Goal: Task Accomplishment & Management: Use online tool/utility

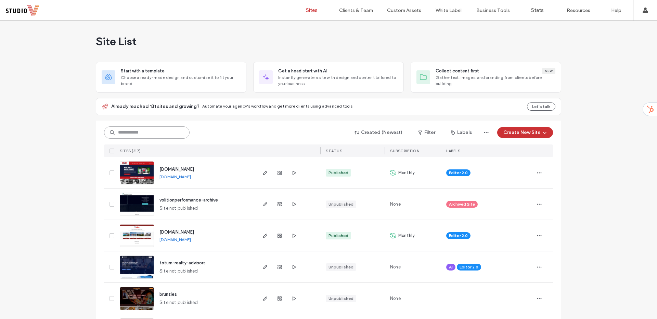
click at [146, 129] on input at bounding box center [147, 133] width 86 height 12
type input "**********"
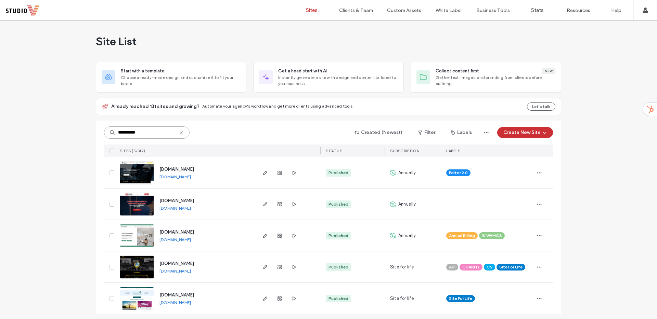
scroll to position [3, 0]
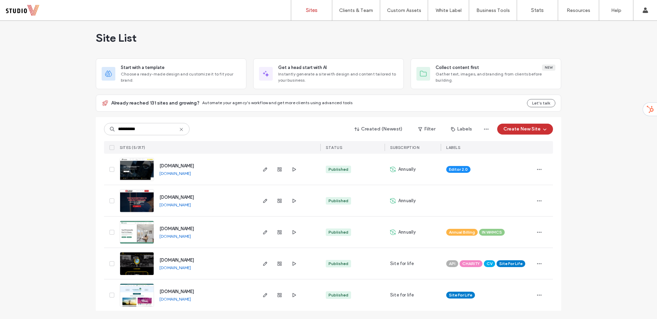
click at [136, 289] on img at bounding box center [137, 307] width 34 height 47
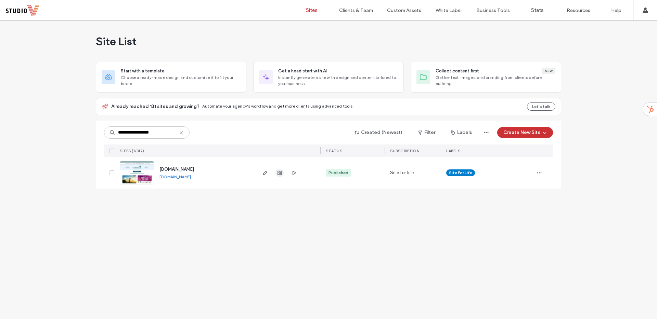
type input "**********"
click at [278, 170] on span "button" at bounding box center [279, 173] width 8 height 8
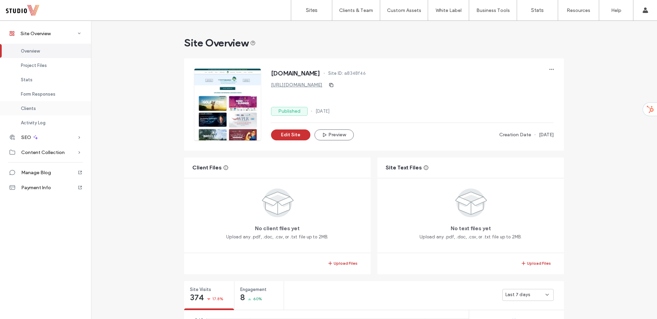
click at [47, 104] on div "Clients" at bounding box center [45, 108] width 91 height 14
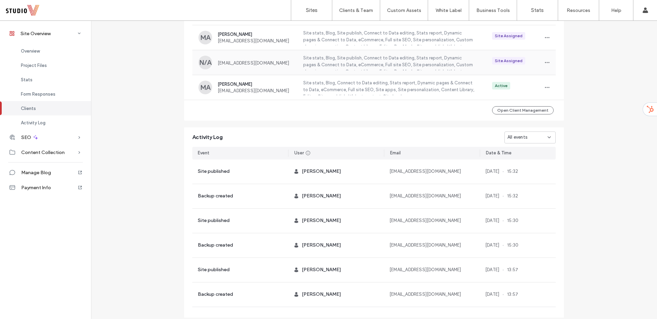
scroll to position [582, 0]
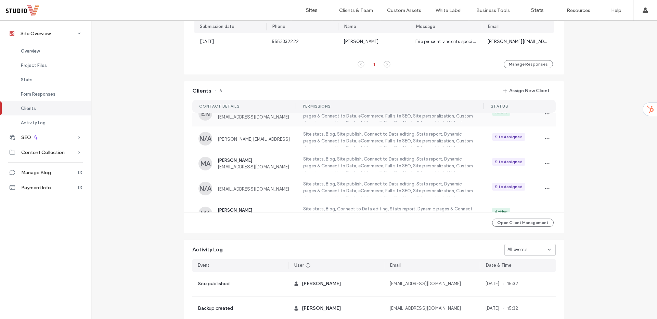
scroll to position [50, 0]
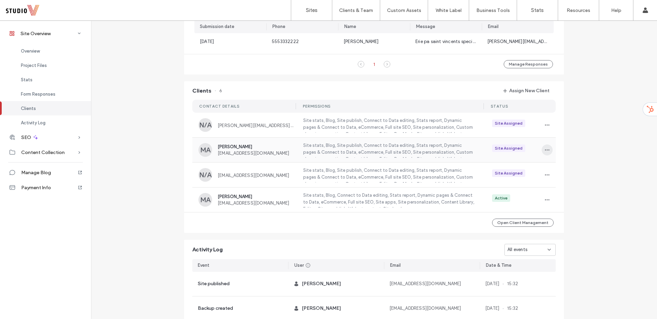
click at [541, 149] on span "button" at bounding box center [546, 150] width 11 height 11
click at [546, 173] on icon "button" at bounding box center [546, 174] width 5 height 5
click at [566, 208] on span "Manage Access" at bounding box center [569, 206] width 33 height 7
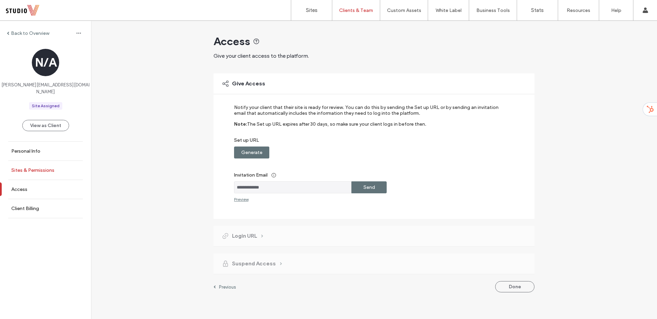
click at [44, 167] on link "Sites & Permissions" at bounding box center [45, 170] width 91 height 19
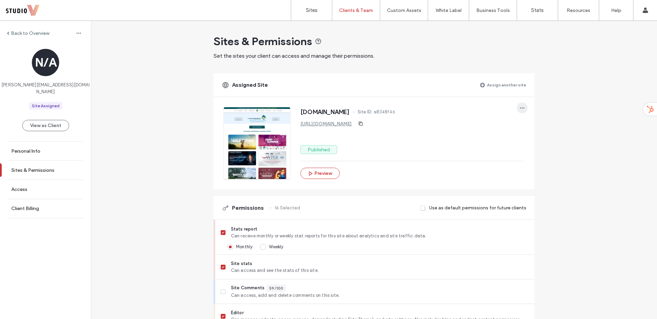
click at [519, 109] on icon "button" at bounding box center [521, 107] width 5 height 5
click at [533, 128] on span "Unassign site" at bounding box center [542, 125] width 28 height 7
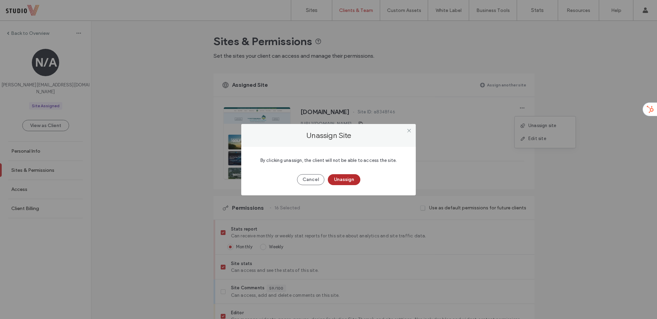
click at [347, 179] on button "Unassign" at bounding box center [344, 179] width 32 height 11
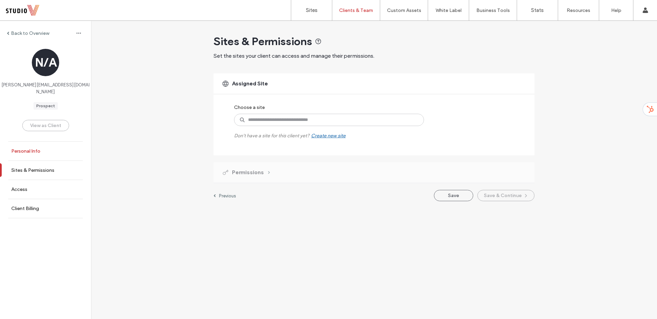
click at [49, 145] on link "Personal Info" at bounding box center [45, 151] width 91 height 19
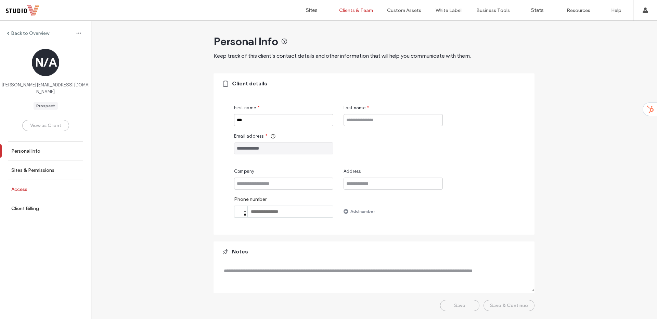
click at [37, 183] on link "Access" at bounding box center [45, 189] width 91 height 19
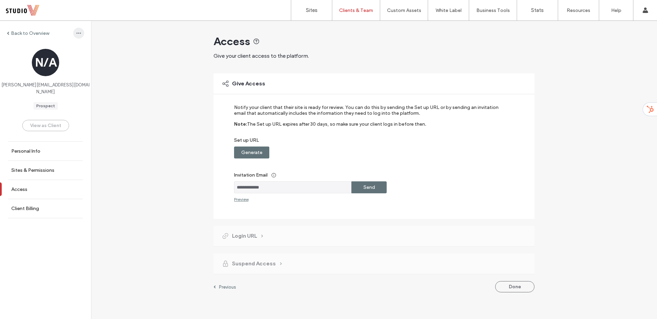
click at [76, 34] on icon "button" at bounding box center [78, 32] width 5 height 5
click at [86, 49] on span "Delete Client" at bounding box center [95, 51] width 27 height 7
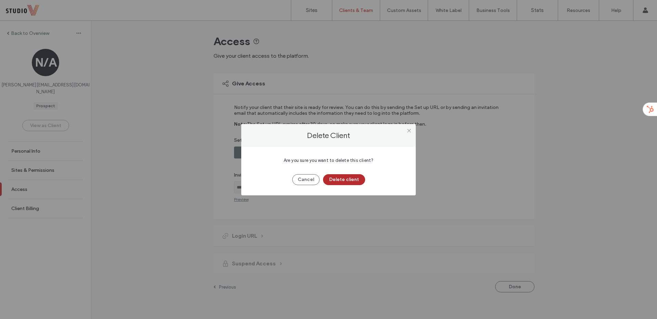
click at [336, 179] on button "Delete client" at bounding box center [344, 179] width 42 height 11
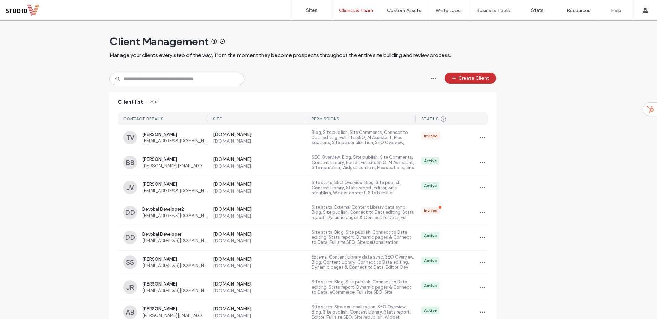
scroll to position [0, 20]
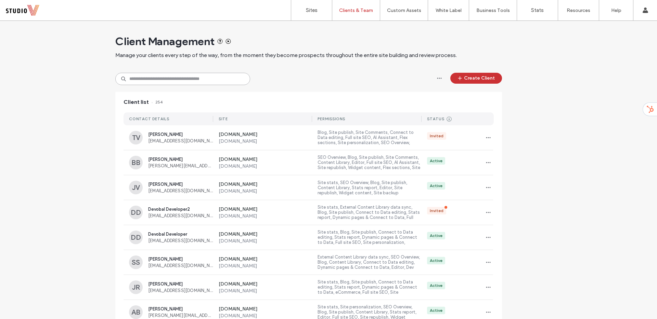
click at [226, 81] on input at bounding box center [182, 79] width 135 height 12
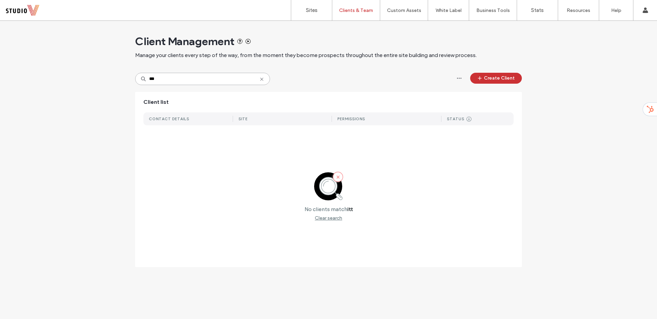
scroll to position [0, 0]
type input "**********"
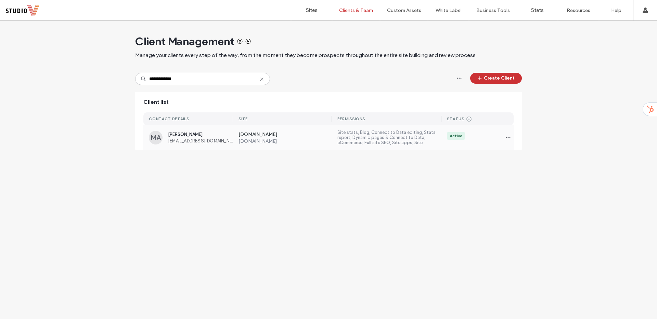
click at [406, 135] on label "Site stats, Blog, Connect to Data editing, Stats report, Dynamic pages & Connec…" at bounding box center [389, 138] width 104 height 16
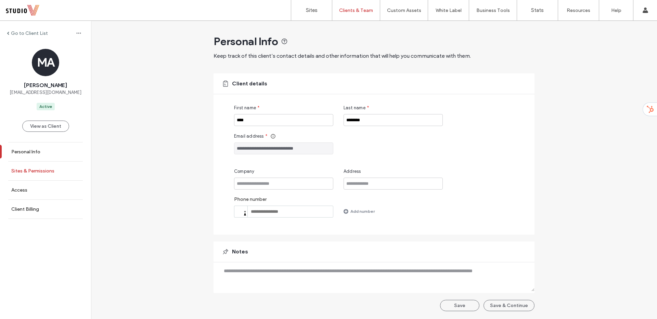
click at [60, 173] on link "Sites & Permissions" at bounding box center [45, 171] width 91 height 19
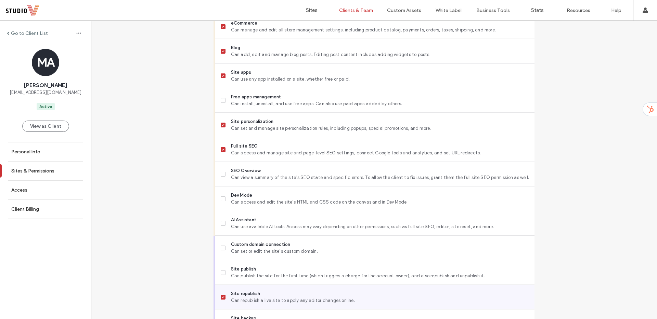
scroll to position [547, 0]
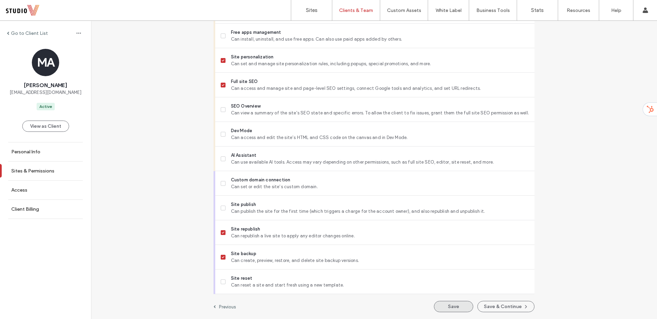
click at [448, 307] on button "Save" at bounding box center [453, 306] width 39 height 11
click at [311, 9] on label "Sites" at bounding box center [312, 10] width 12 height 6
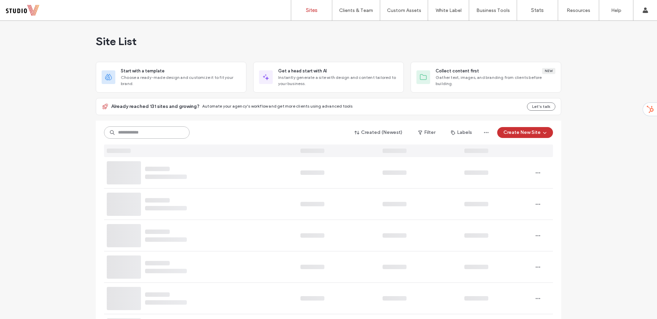
click at [156, 133] on input at bounding box center [147, 133] width 86 height 12
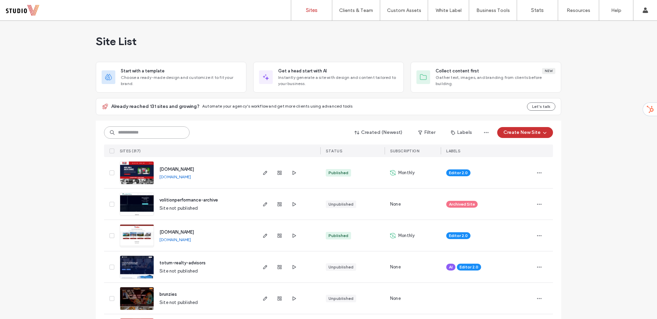
click at [166, 133] on input at bounding box center [147, 133] width 86 height 12
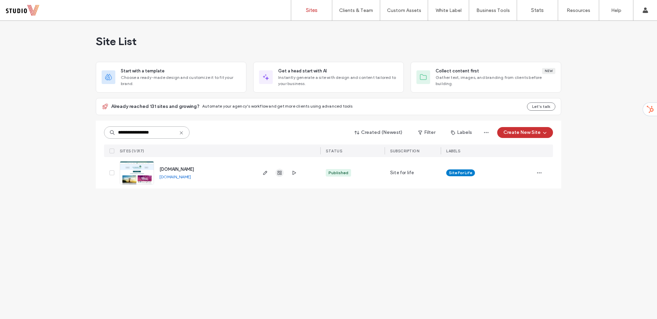
type input "**********"
click at [277, 174] on icon "button" at bounding box center [279, 172] width 5 height 5
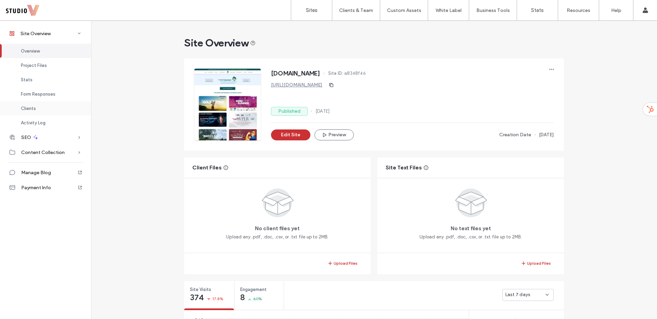
click at [36, 106] on div "Clients" at bounding box center [45, 108] width 91 height 14
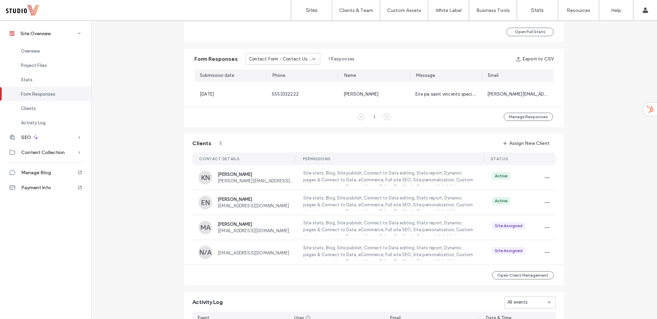
scroll to position [409, 0]
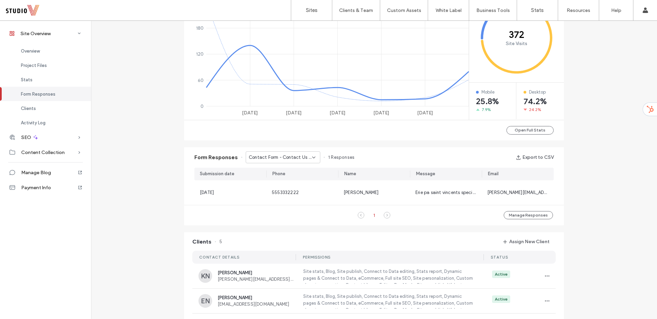
scroll to position [289, 0]
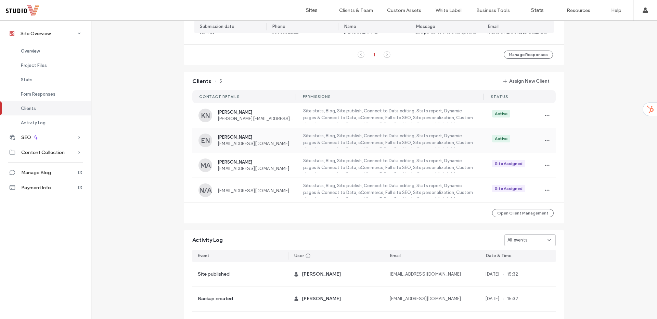
scroll to position [477, 0]
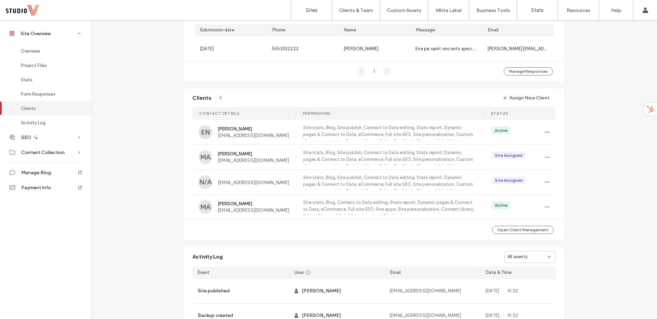
scroll to position [460, 0]
click at [280, 159] on span "[EMAIL_ADDRESS][DOMAIN_NAME]" at bounding box center [256, 161] width 77 height 5
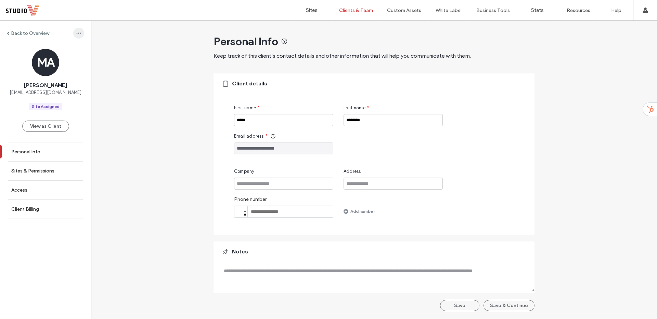
click at [76, 31] on icon "button" at bounding box center [78, 32] width 5 height 5
click at [91, 52] on span "Delete Client" at bounding box center [95, 51] width 27 height 7
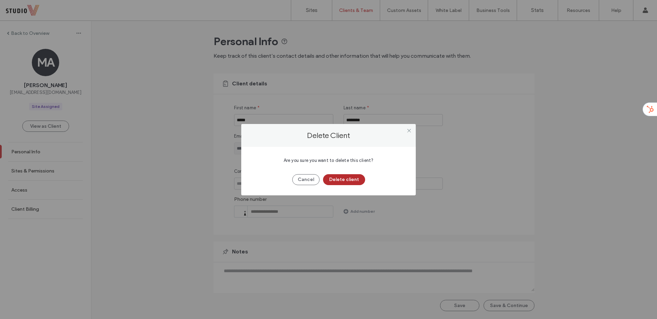
click at [354, 180] on button "Delete client" at bounding box center [344, 179] width 42 height 11
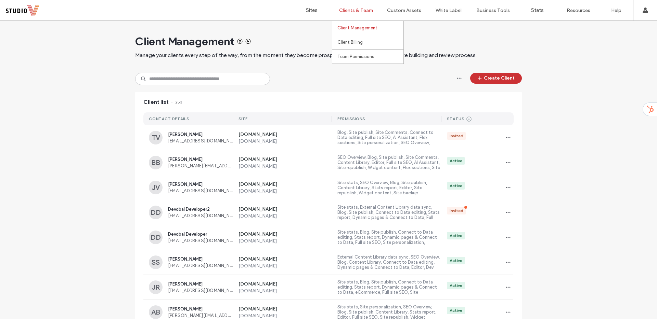
click at [355, 28] on label "Client Management" at bounding box center [357, 27] width 40 height 5
click at [218, 79] on input at bounding box center [202, 79] width 135 height 12
click at [321, 13] on link "Sites" at bounding box center [311, 10] width 41 height 21
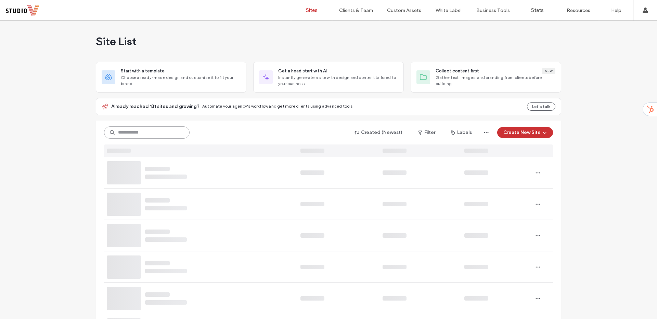
click at [151, 133] on input at bounding box center [147, 133] width 86 height 12
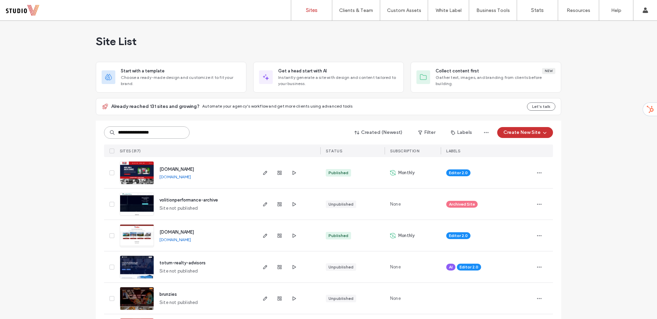
type input "**********"
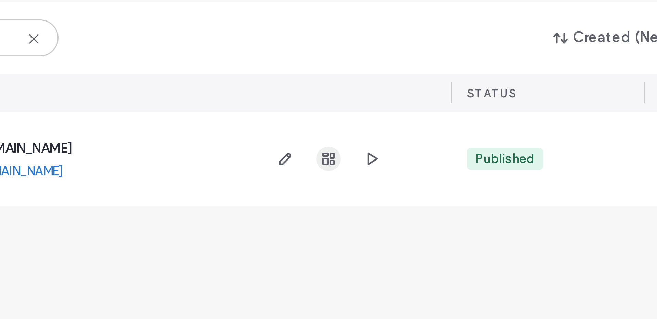
click at [277, 174] on icon "button" at bounding box center [279, 172] width 5 height 5
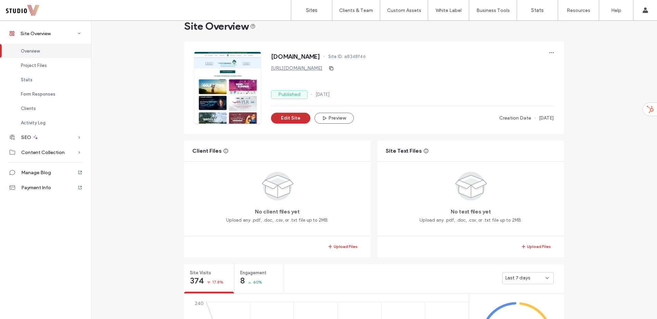
scroll to position [17, 0]
click at [55, 106] on div "Clients" at bounding box center [45, 108] width 91 height 14
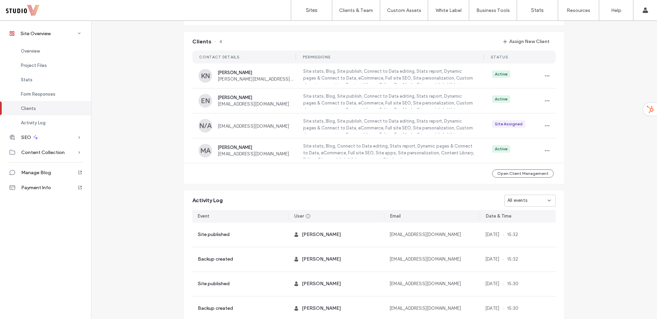
scroll to position [517, 0]
click at [544, 126] on icon "button" at bounding box center [546, 126] width 5 height 5
click at [571, 159] on span "Manage Access" at bounding box center [569, 157] width 33 height 7
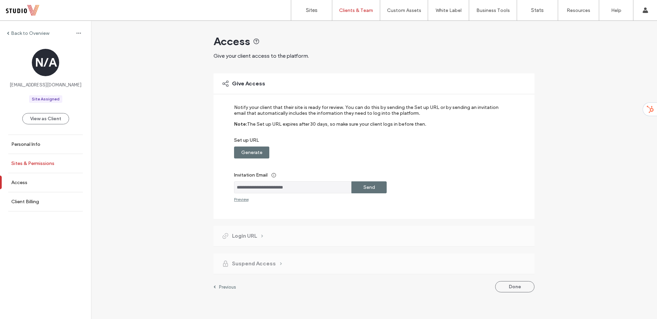
click at [46, 164] on label "Sites & Permissions" at bounding box center [32, 164] width 43 height 6
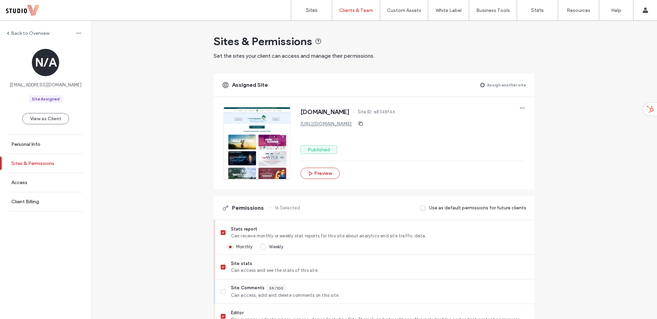
click at [43, 164] on label "Sites & Permissions" at bounding box center [32, 164] width 43 height 6
click at [308, 12] on label "Sites" at bounding box center [312, 10] width 12 height 6
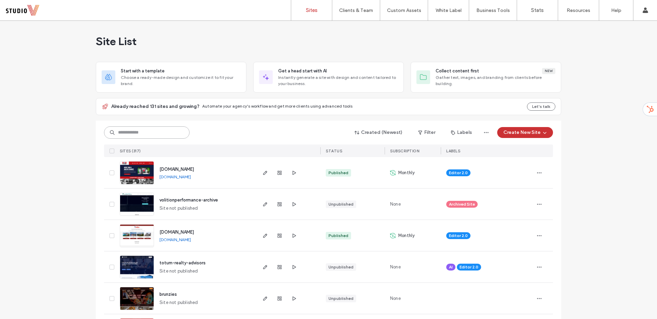
click at [171, 132] on input at bounding box center [147, 133] width 86 height 12
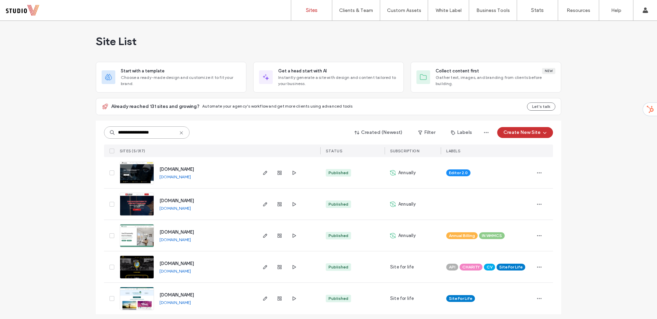
type input "**********"
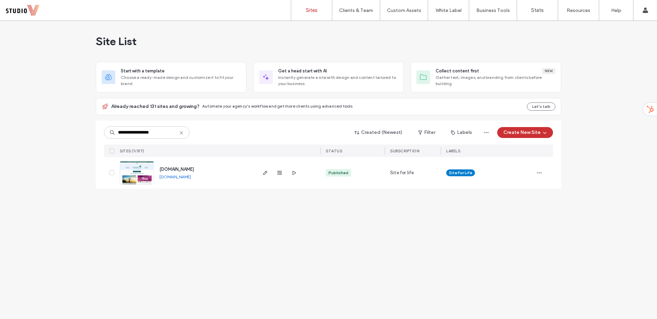
click at [139, 174] on img at bounding box center [137, 185] width 34 height 47
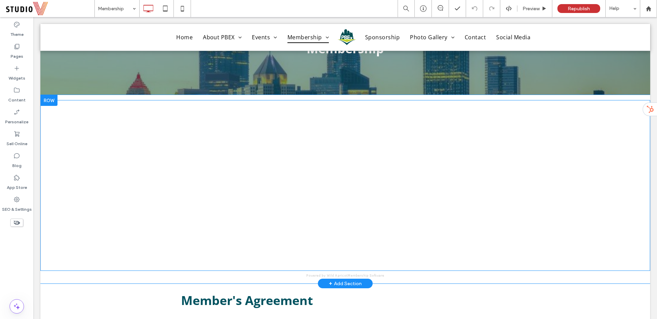
scroll to position [63, 0]
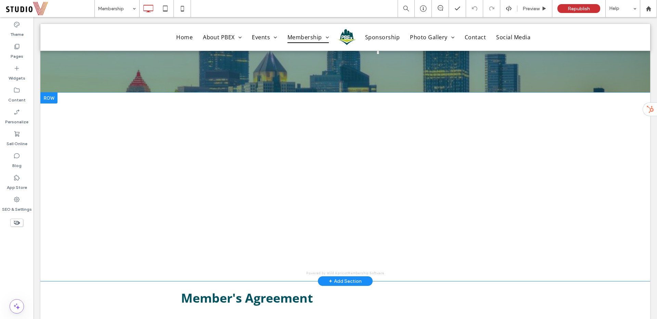
click at [50, 97] on div at bounding box center [48, 98] width 17 height 11
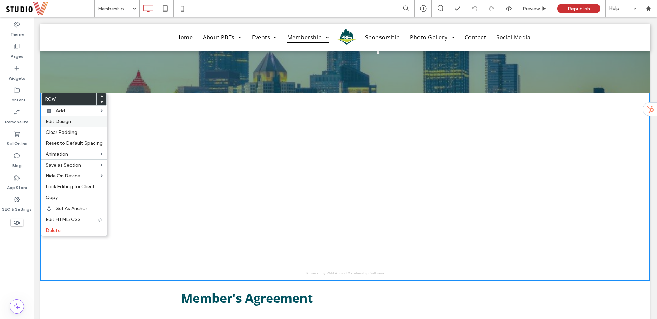
click at [59, 119] on span "Edit Design" at bounding box center [58, 122] width 26 height 6
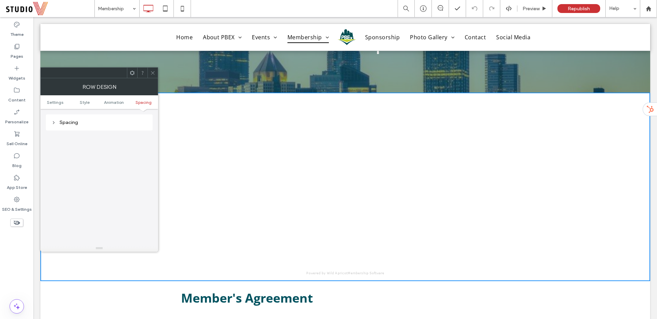
scroll to position [0, 0]
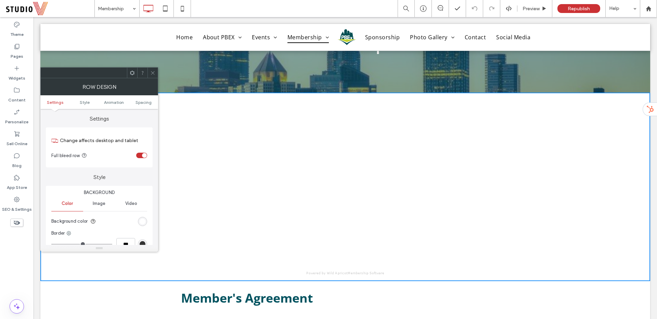
click at [155, 75] on div at bounding box center [152, 73] width 10 height 10
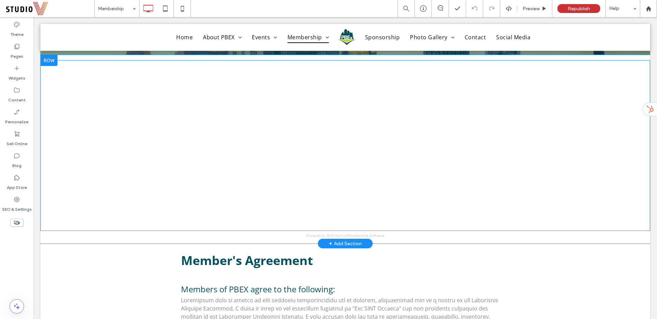
scroll to position [97, 0]
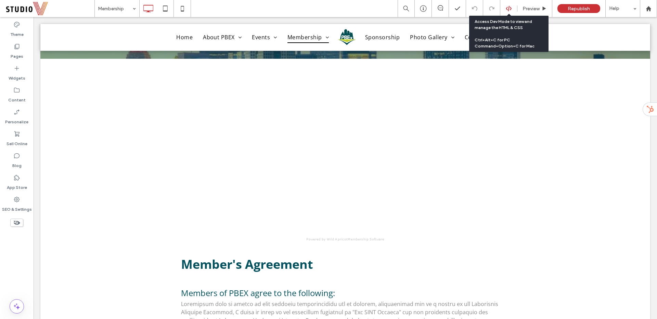
click at [506, 9] on use at bounding box center [508, 8] width 5 height 5
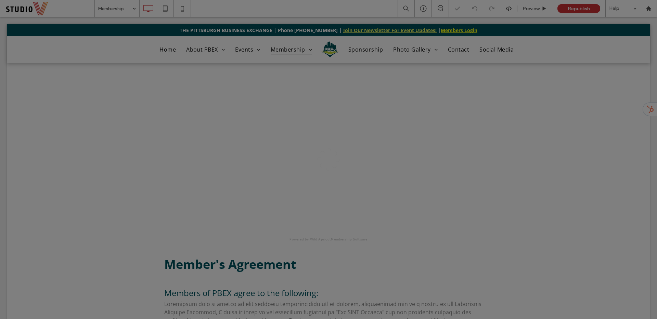
scroll to position [0, 0]
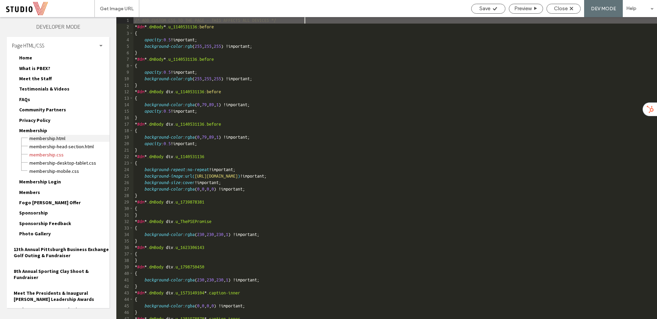
click at [56, 139] on span "Membership.html" at bounding box center [69, 138] width 80 height 7
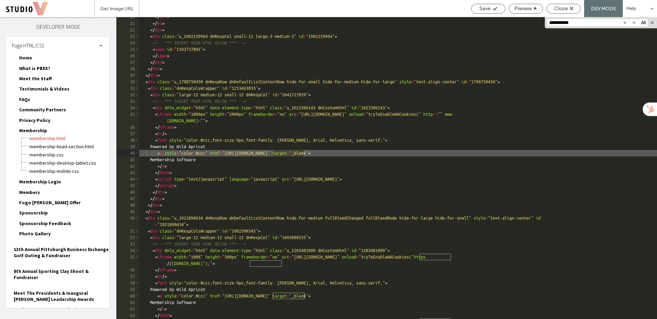
scroll to position [34, 0]
type input "**********"
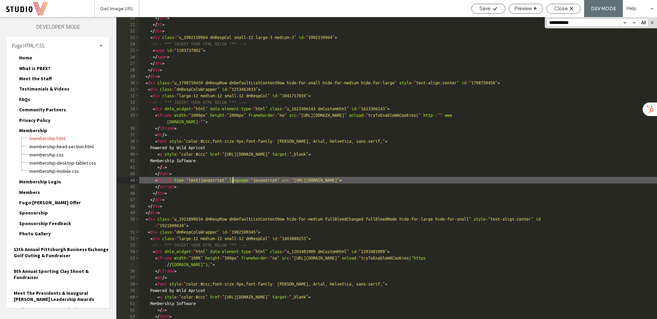
click at [233, 180] on div "</ div > </ h1 > </ div > < div class = "u_1902159964 dmRespCol small-12 large-…" at bounding box center [398, 172] width 518 height 315
click at [519, 180] on div "</ div > </ h1 > </ div > < div class = "u_1902159964 dmRespCol small-12 large-…" at bounding box center [398, 172] width 518 height 315
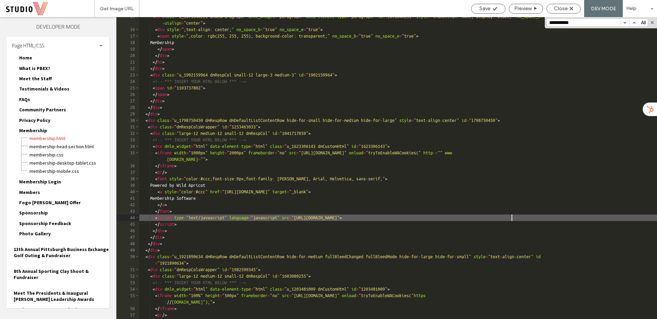
scroll to position [24, 0]
click at [158, 219] on div "< h1 class = "u_1671640251 dmNewParagraph" dmle_widget = "paragraph" data-eleme…" at bounding box center [398, 175] width 518 height 322
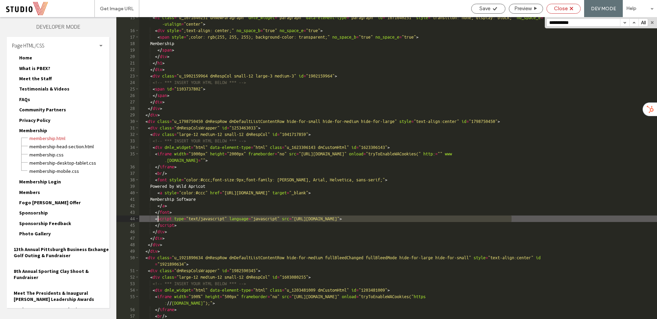
click at [557, 10] on span "Close" at bounding box center [561, 8] width 14 height 6
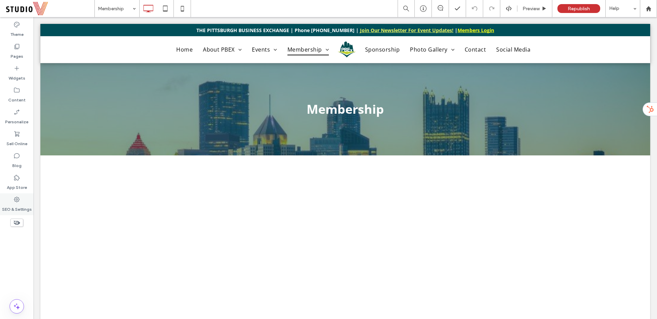
click at [20, 200] on icon at bounding box center [16, 199] width 7 height 7
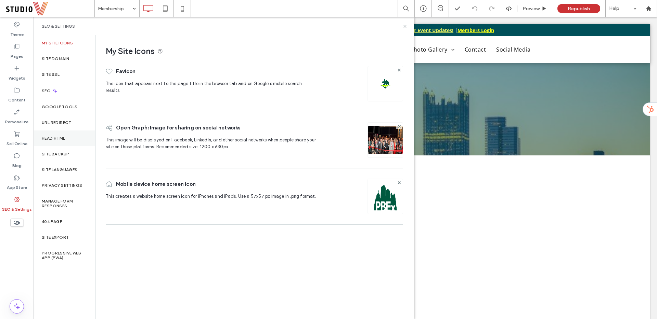
click at [49, 136] on label "Head HTML" at bounding box center [54, 138] width 24 height 5
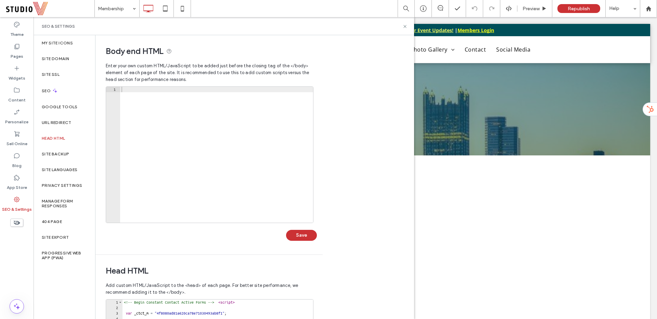
click at [164, 137] on div at bounding box center [216, 160] width 193 height 147
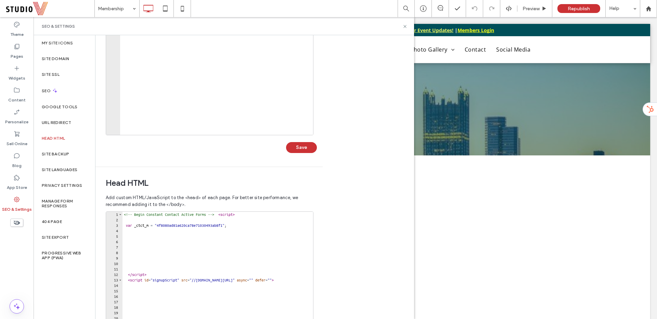
scroll to position [149, 0]
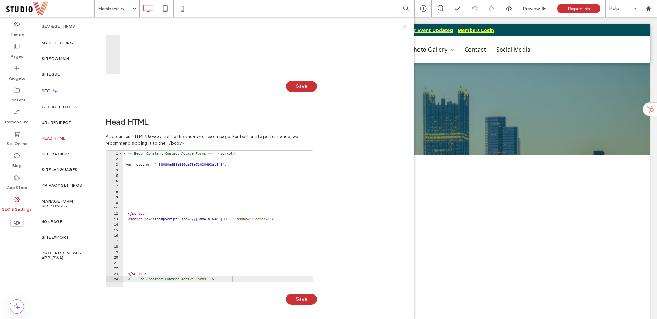
type textarea "**"
click at [243, 278] on div "<!-- Begin Constant Contact Active Forms --> < script > var _ctct_m = "4f8080ad…" at bounding box center [282, 224] width 321 height 147
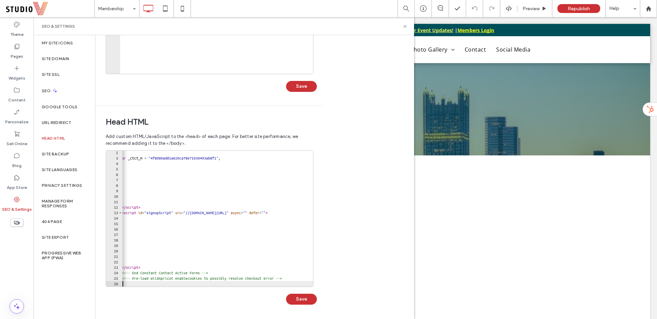
scroll to position [6, 0]
paste textarea
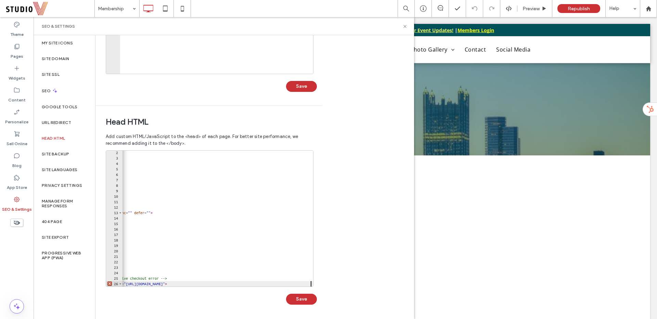
scroll to position [0, 6]
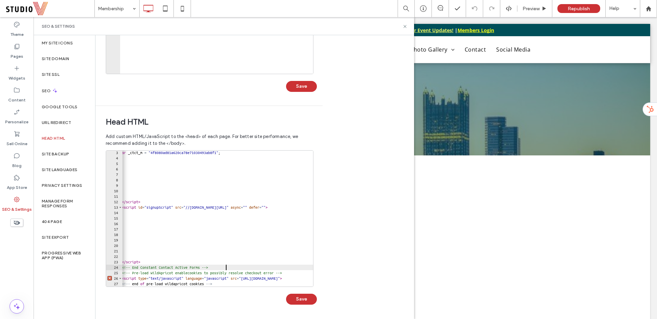
click at [241, 267] on div "var _ctct_m = "4f8080ad81a620ca78e71030493ab8f1" ; </ script > < script id = "s…" at bounding box center [276, 223] width 321 height 147
type textarea "**"
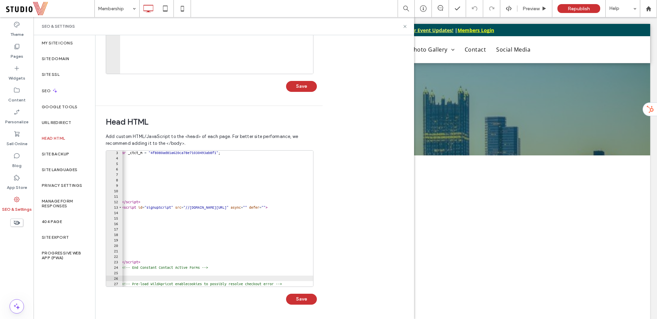
scroll to position [0, 4]
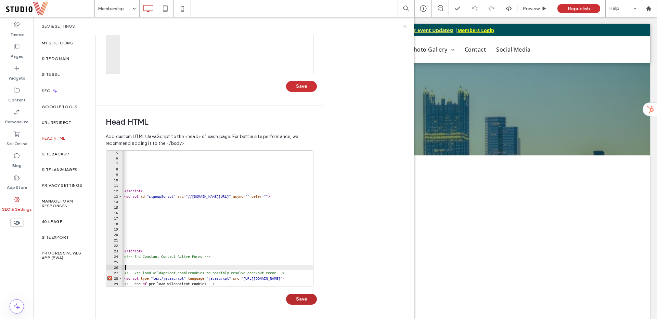
click at [301, 301] on button "Save" at bounding box center [301, 299] width 31 height 11
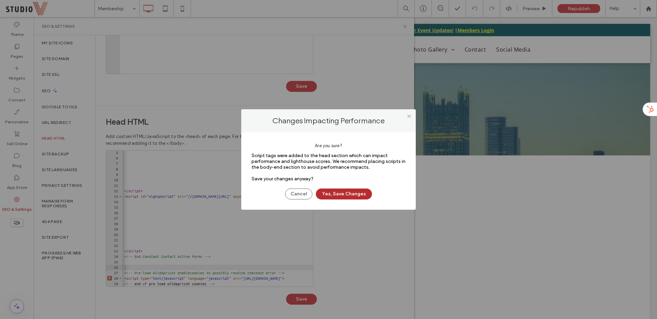
drag, startPoint x: 358, startPoint y: 195, endPoint x: 355, endPoint y: 198, distance: 4.6
click at [358, 195] on button "Yes, Save Changes" at bounding box center [344, 194] width 56 height 11
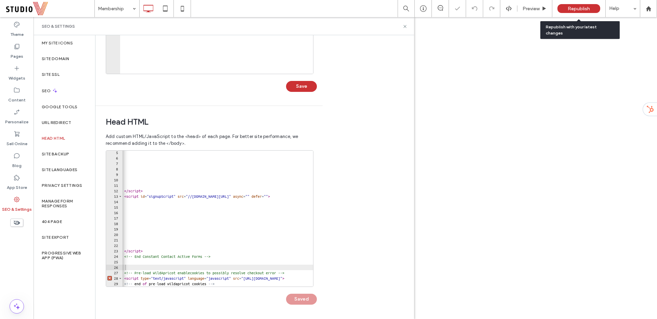
click at [582, 8] on span "Republish" at bounding box center [578, 9] width 22 height 6
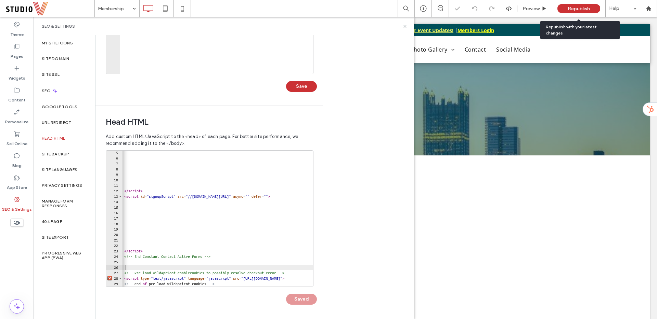
scroll to position [0, 0]
